Goal: Task Accomplishment & Management: Manage account settings

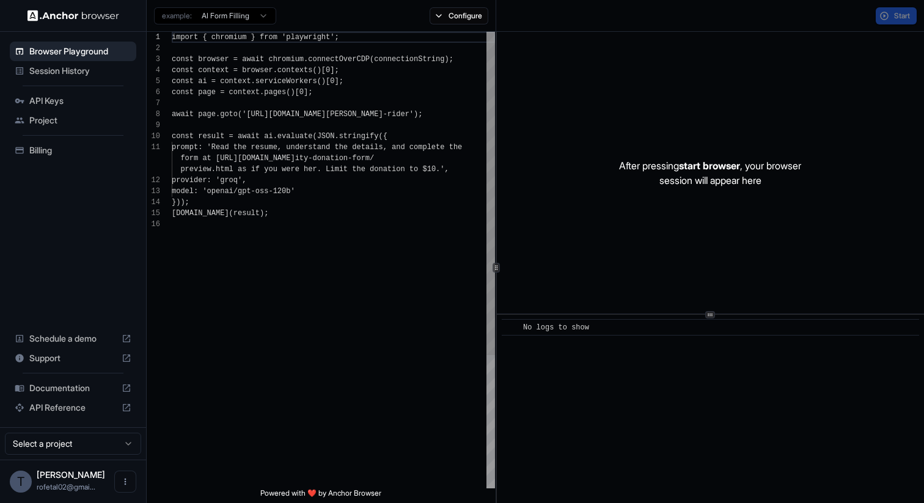
scroll to position [110, 0]
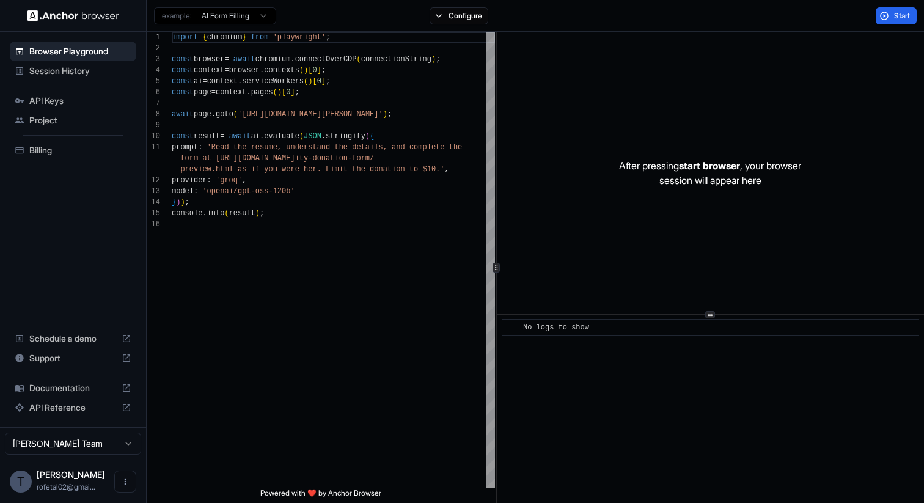
click at [75, 68] on span "Session History" at bounding box center [80, 71] width 102 height 12
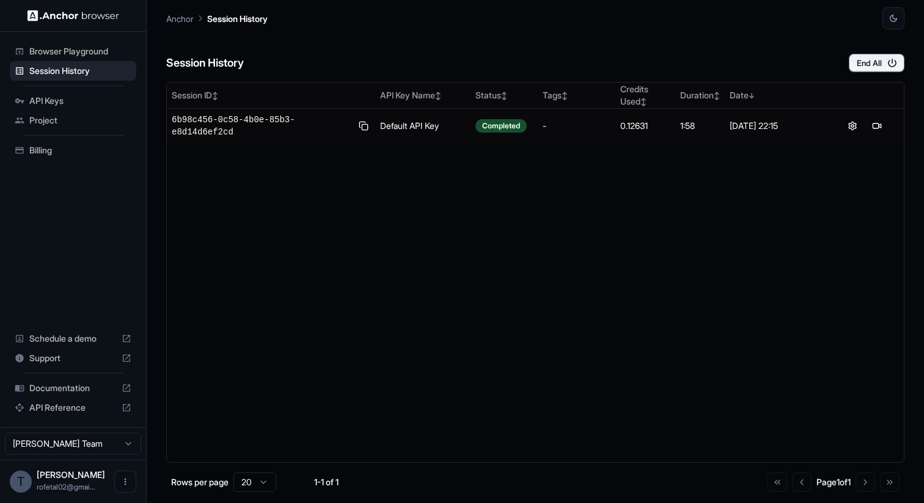
click at [59, 148] on span "Billing" at bounding box center [80, 150] width 102 height 12
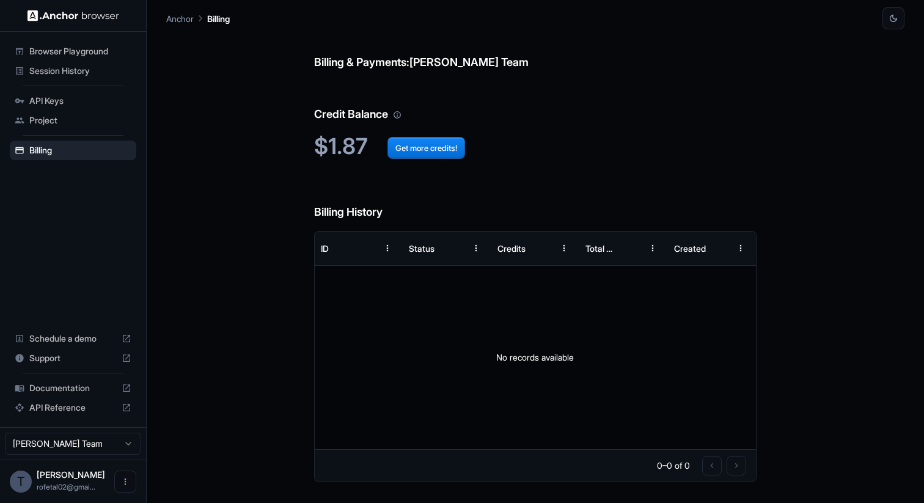
click at [75, 71] on span "Session History" at bounding box center [80, 71] width 102 height 12
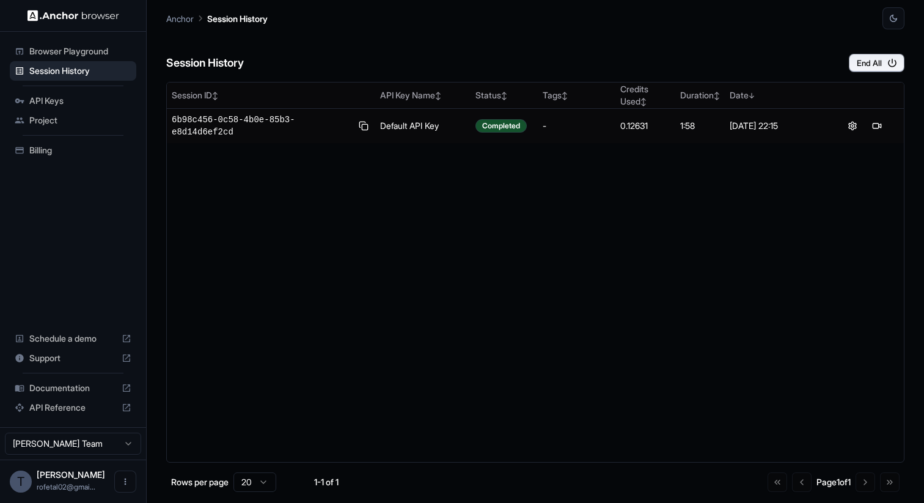
click at [45, 118] on span "Project" at bounding box center [80, 120] width 102 height 12
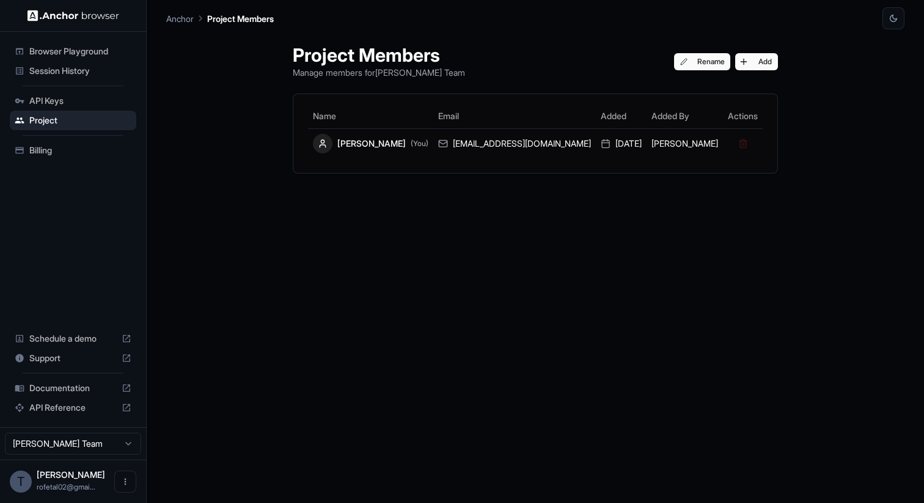
click at [60, 109] on div "API Keys" at bounding box center [73, 101] width 126 height 20
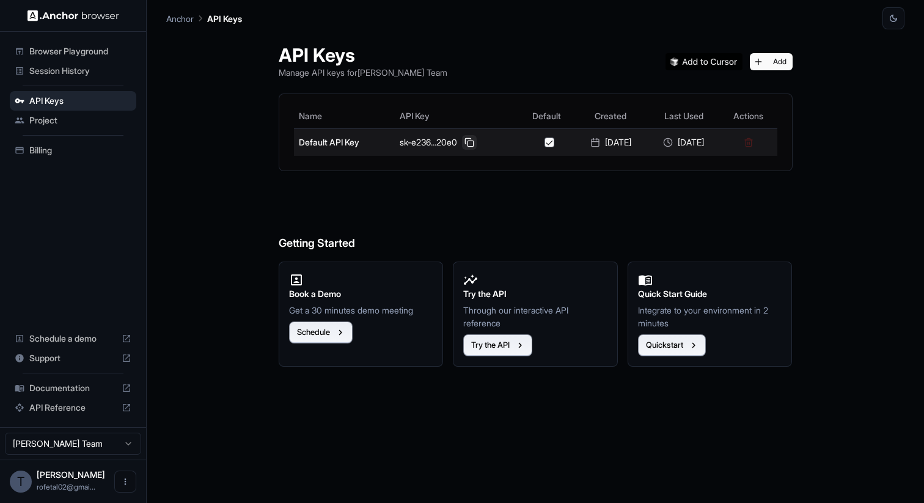
click at [462, 142] on button at bounding box center [469, 142] width 15 height 15
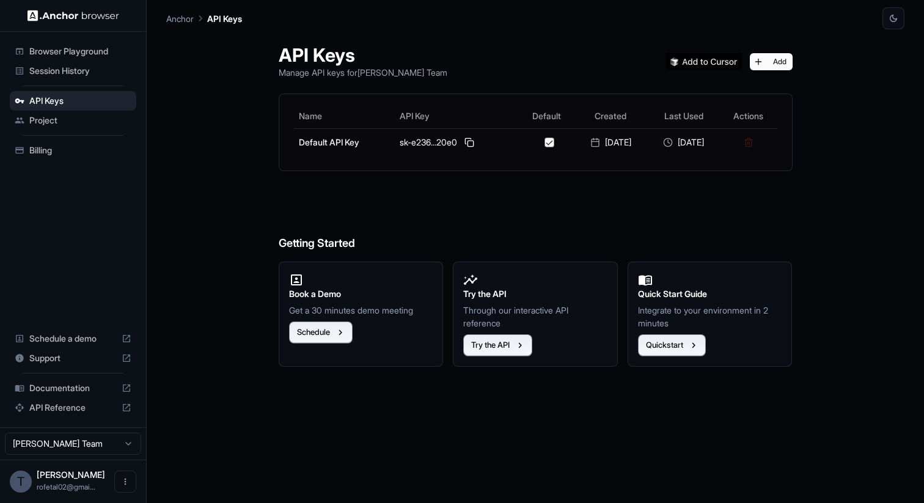
click at [96, 78] on div "Session History" at bounding box center [73, 71] width 126 height 20
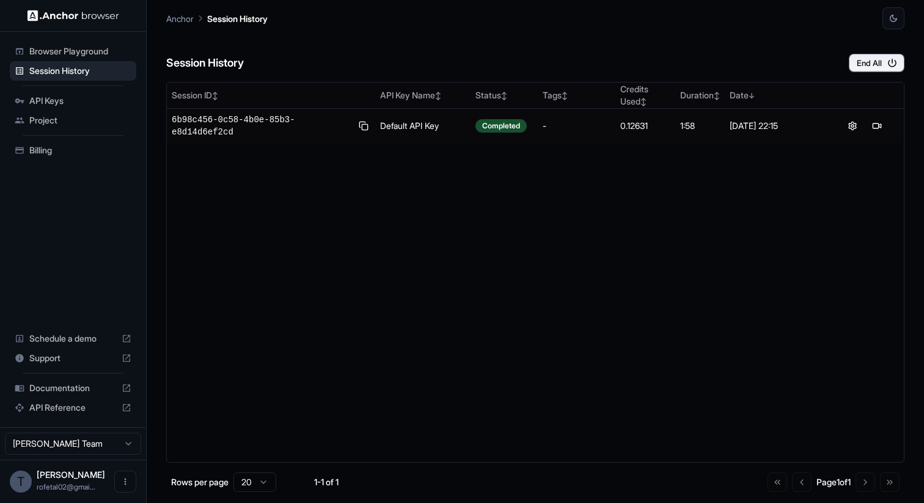
click at [46, 123] on span "Project" at bounding box center [80, 120] width 102 height 12
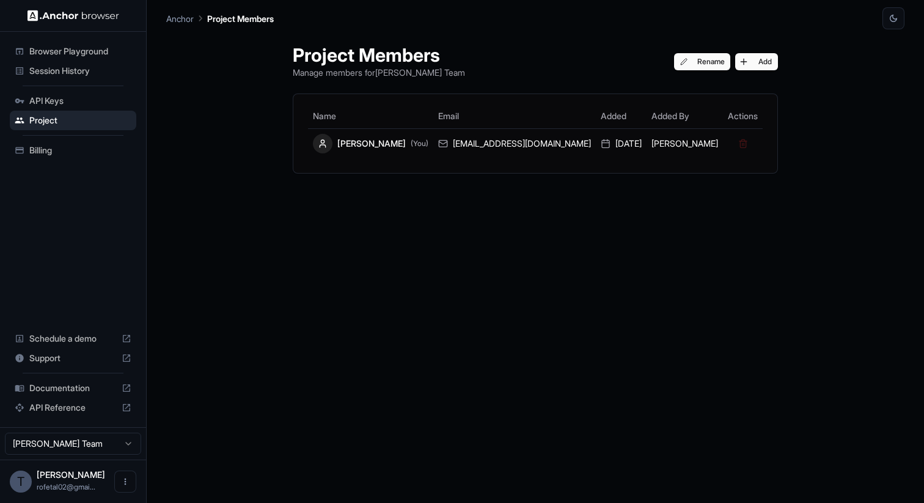
click at [59, 109] on div "API Keys" at bounding box center [73, 101] width 126 height 20
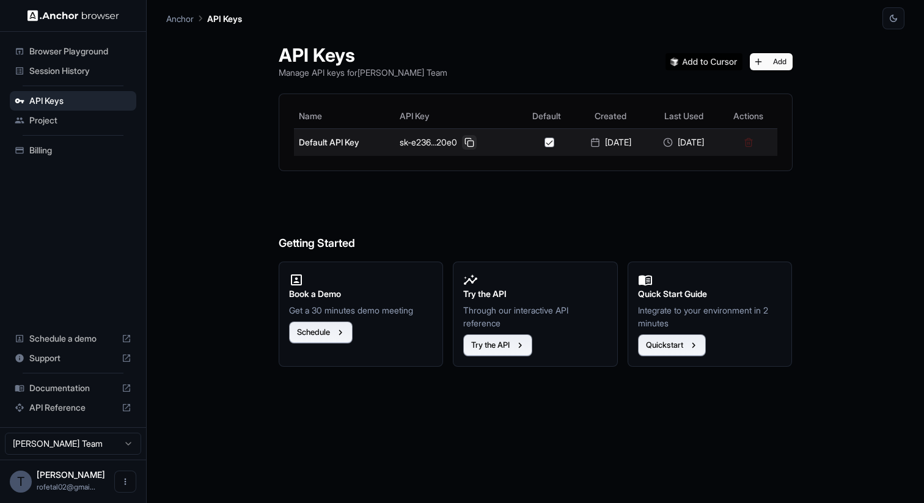
click at [462, 139] on button at bounding box center [469, 142] width 15 height 15
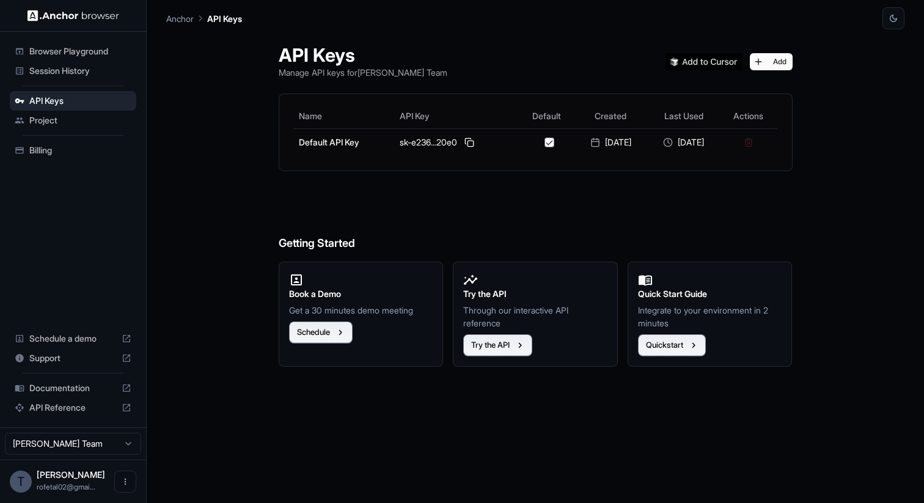
click at [51, 68] on span "Session History" at bounding box center [80, 71] width 102 height 12
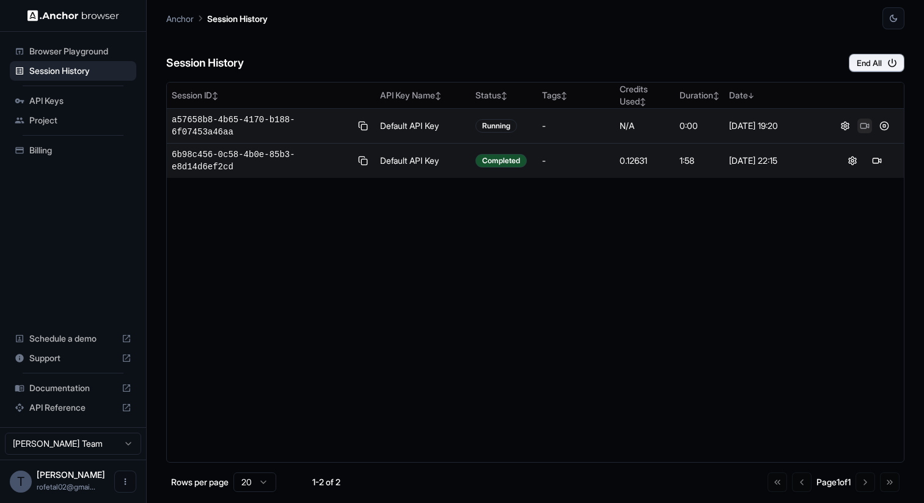
click at [862, 128] on button at bounding box center [864, 126] width 15 height 15
click at [378, 454] on div "Session ID ↕ API Key Name ↕ Status ↕ Tags ↕ Credits Used ↕ Duration ↕ Date ↓ a5…" at bounding box center [535, 272] width 738 height 381
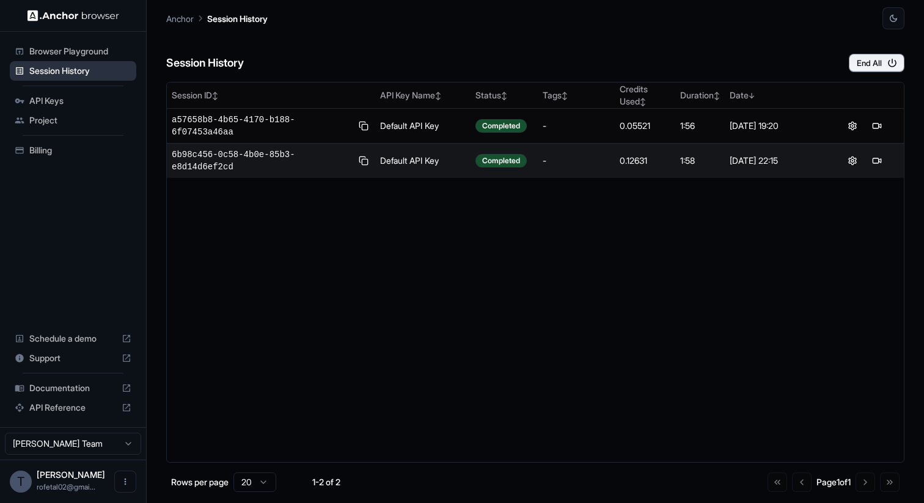
click at [56, 73] on span "Session History" at bounding box center [80, 71] width 102 height 12
click at [57, 137] on ul "Browser Playground Session History API Keys Project Billing" at bounding box center [73, 101] width 136 height 128
click at [57, 148] on span "Billing" at bounding box center [80, 150] width 102 height 12
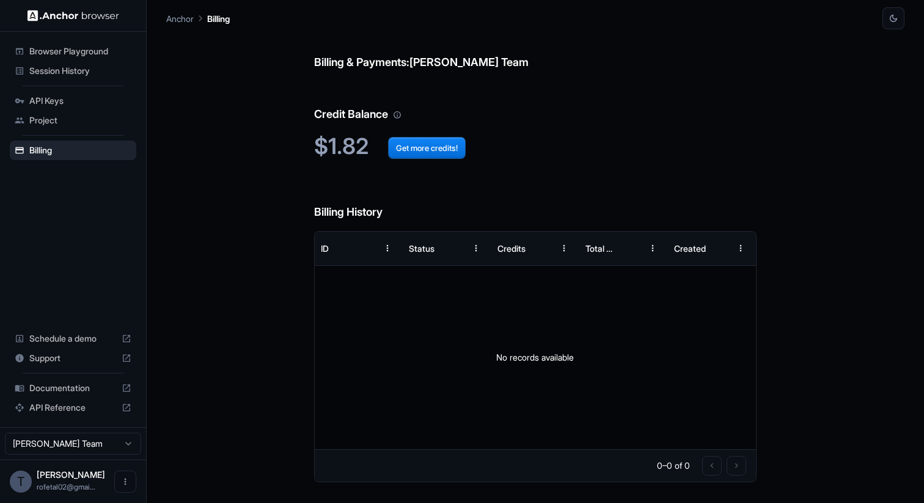
click at [327, 158] on h2 "$1.82 Get more credits!" at bounding box center [535, 146] width 443 height 26
click at [113, 442] on html "Browser Playground Session History API Keys Project Billing Schedule a demo Sup…" at bounding box center [462, 251] width 924 height 503
click at [158, 411] on main "Anchor Billing Billing & Payments: [PERSON_NAME] Team Credit Balance $1.82 Get …" at bounding box center [535, 251] width 777 height 503
click at [219, 175] on div "Billing & Payments: [PERSON_NAME] Team Credit Balance $1.82 Get more credits! B…" at bounding box center [535, 266] width 738 height 474
